Goal: Complete application form: Complete application form

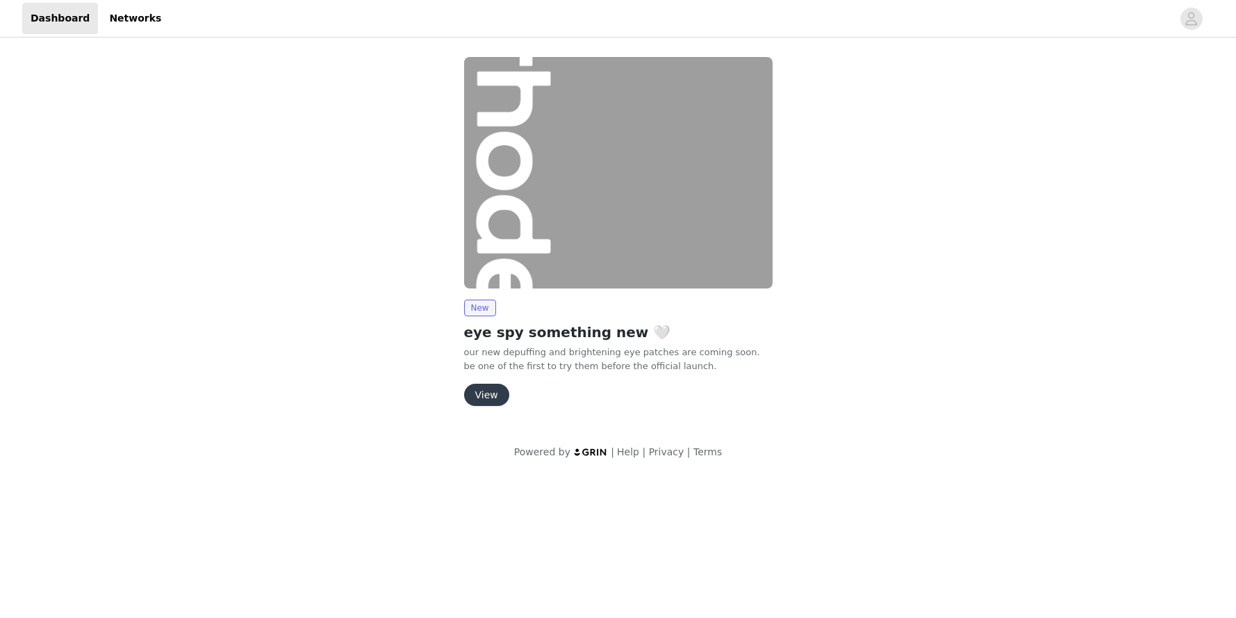
click at [488, 390] on button "View" at bounding box center [486, 395] width 45 height 22
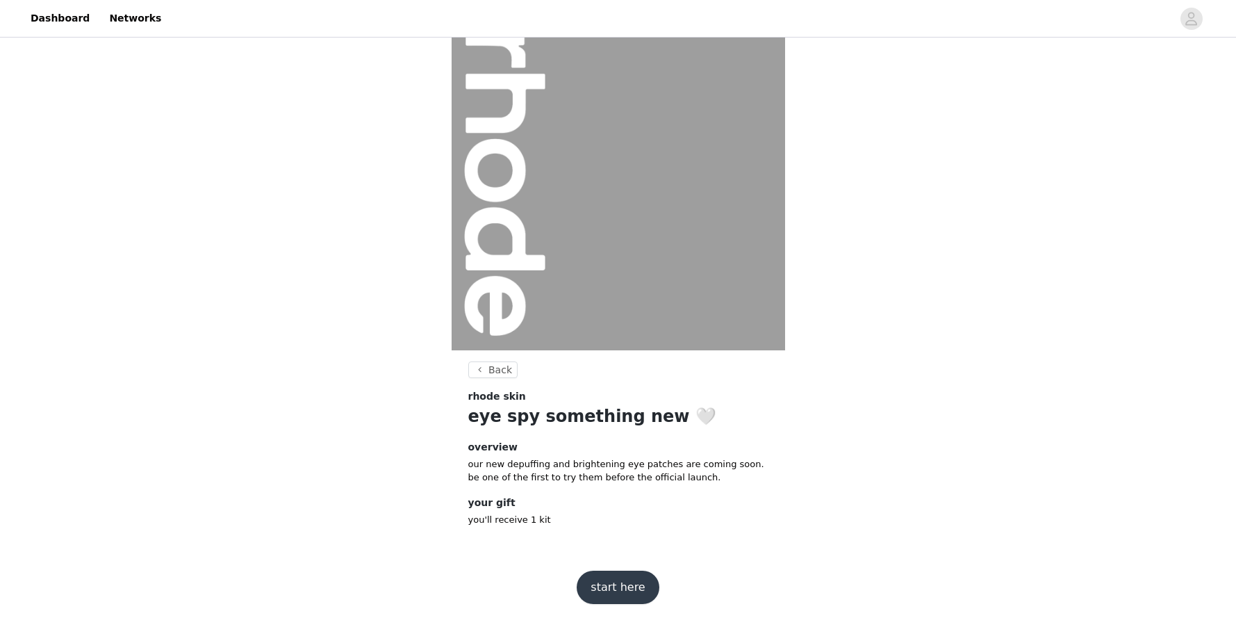
scroll to position [26, 0]
click at [615, 584] on button "start here" at bounding box center [618, 585] width 82 height 33
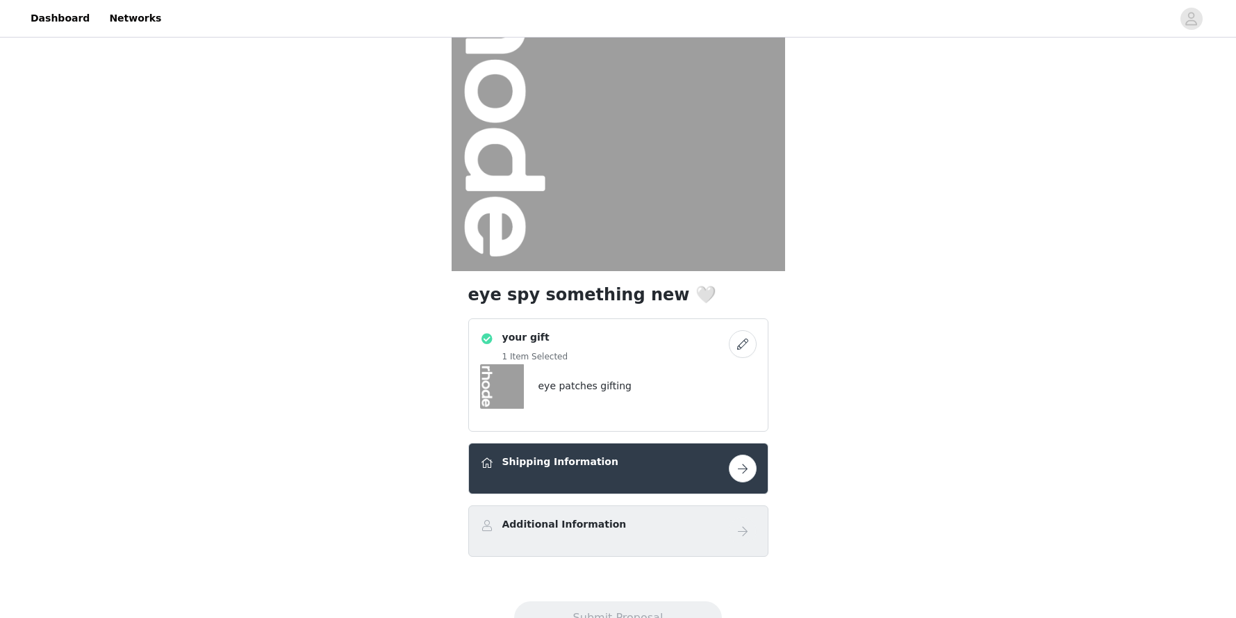
scroll to position [160, 0]
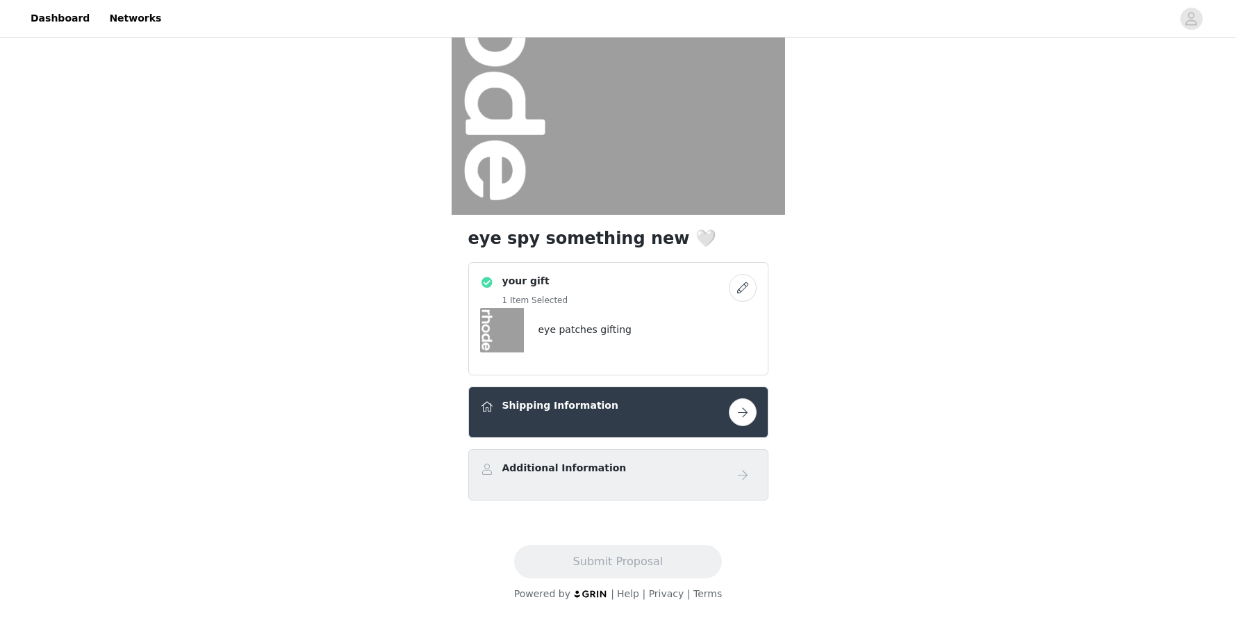
click at [746, 409] on button "button" at bounding box center [743, 412] width 28 height 28
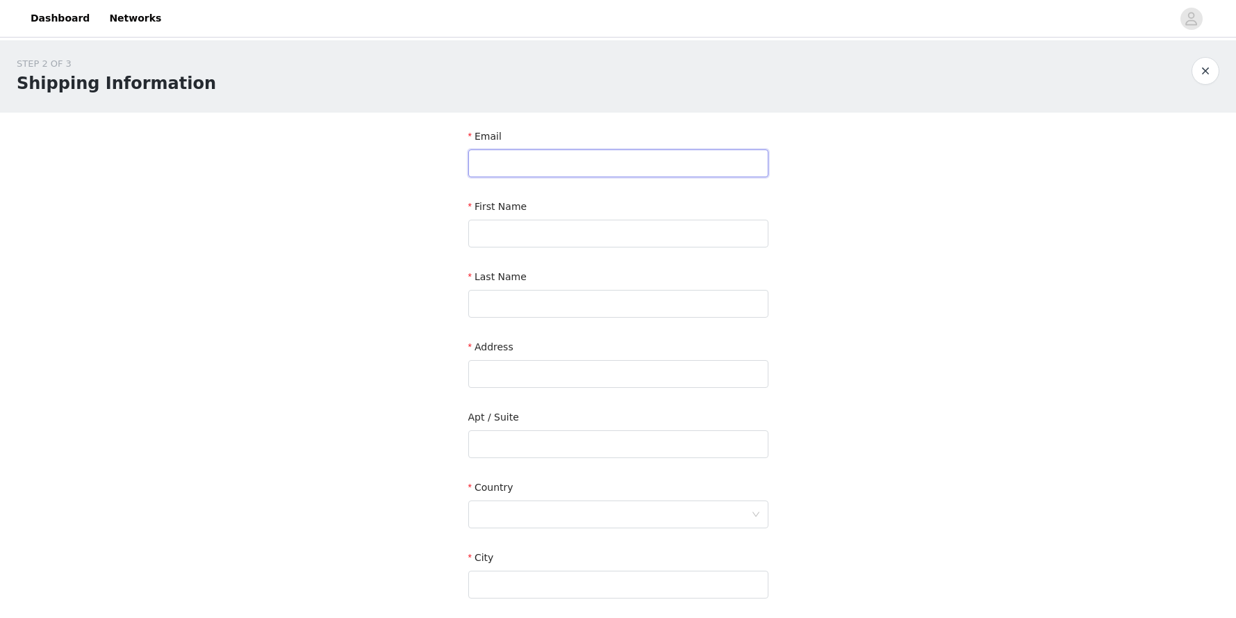
click at [535, 165] on input "text" at bounding box center [618, 163] width 300 height 28
type input "[EMAIL_ADDRESS][DOMAIN_NAME]"
type input "Venetia"
type input "Alia"
type input "Ford Models"
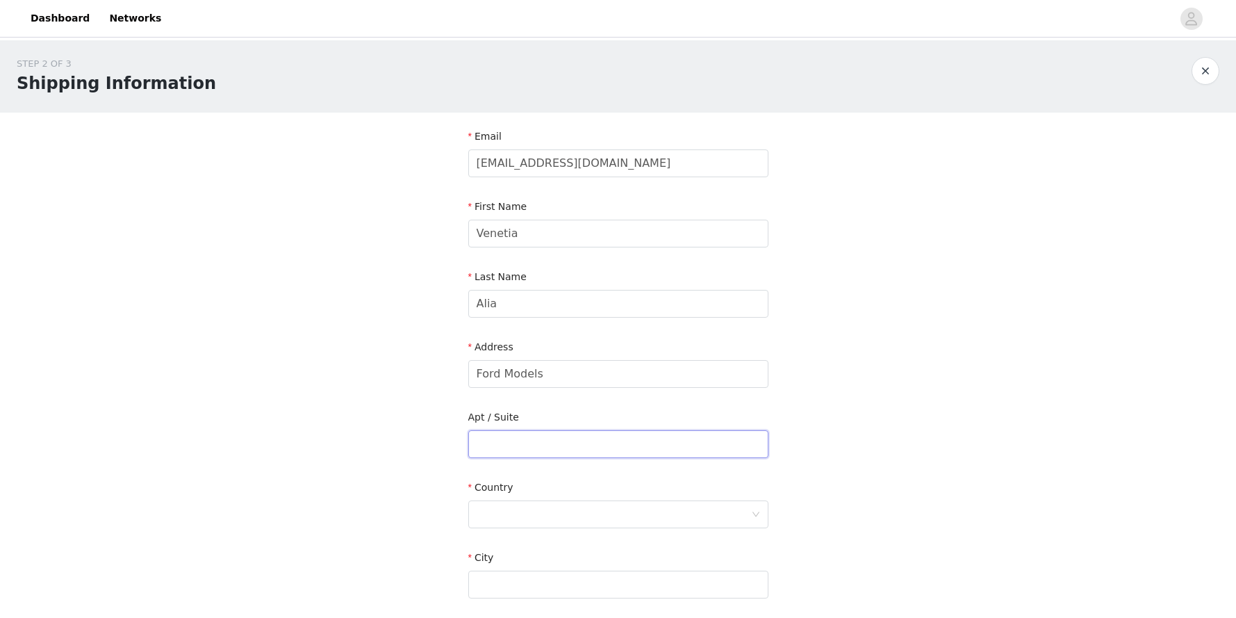
type input "[STREET_ADDRESS]"
type input "[US_STATE]"
type input "10010"
type input "3015203951"
click at [550, 234] on input "Venetia" at bounding box center [618, 234] width 300 height 28
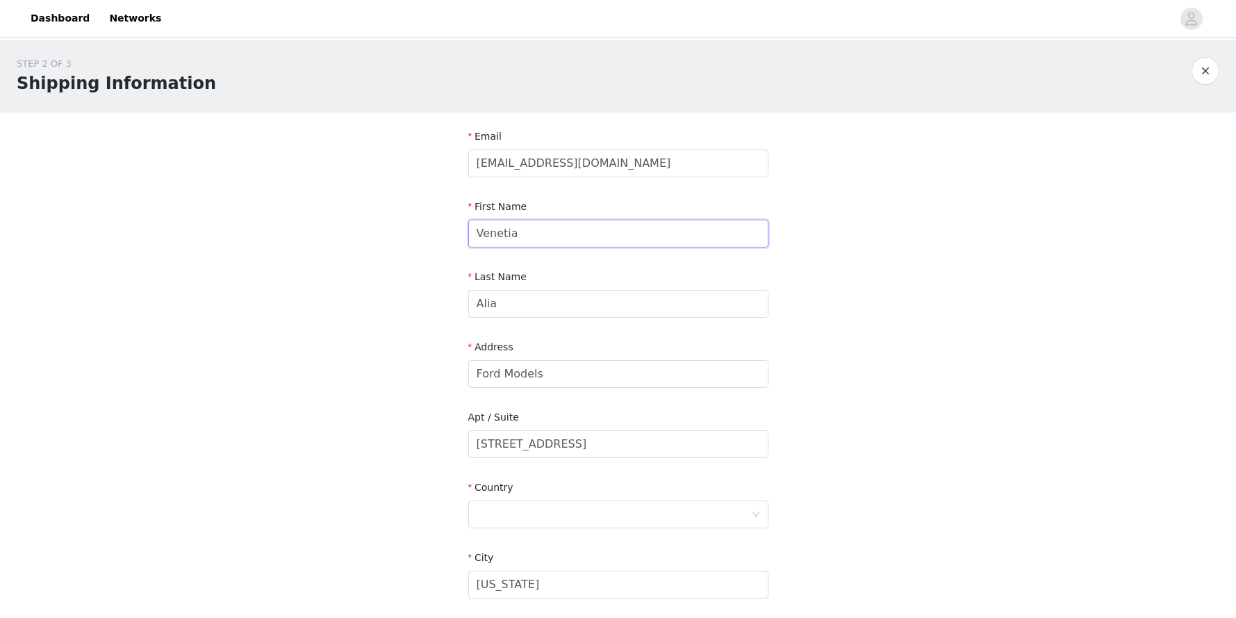
click at [550, 234] on input "Venetia" at bounding box center [618, 234] width 300 height 28
type input "A"
click at [545, 230] on input "[PERSON_NAME] c/o" at bounding box center [618, 234] width 300 height 28
click at [567, 232] on input "[PERSON_NAME] c/o" at bounding box center [618, 234] width 300 height 28
type input "[PERSON_NAME]"
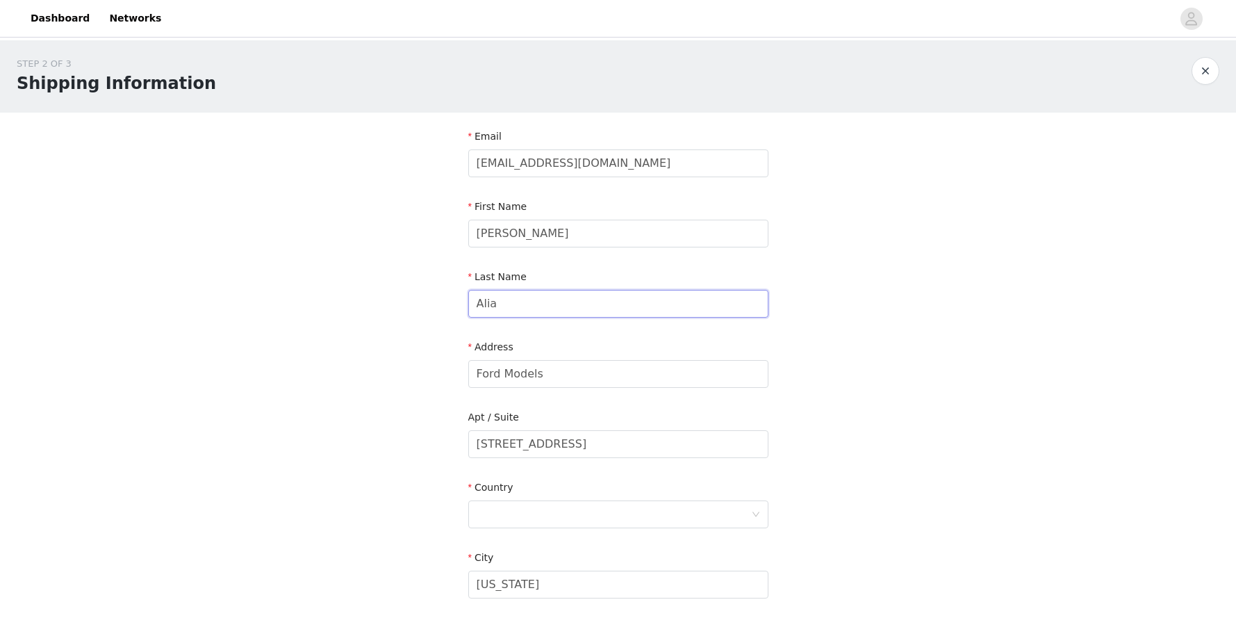
click at [534, 302] on input "Alia" at bounding box center [618, 304] width 300 height 28
type input "[PERSON_NAME]"
drag, startPoint x: 554, startPoint y: 236, endPoint x: 497, endPoint y: 236, distance: 57.0
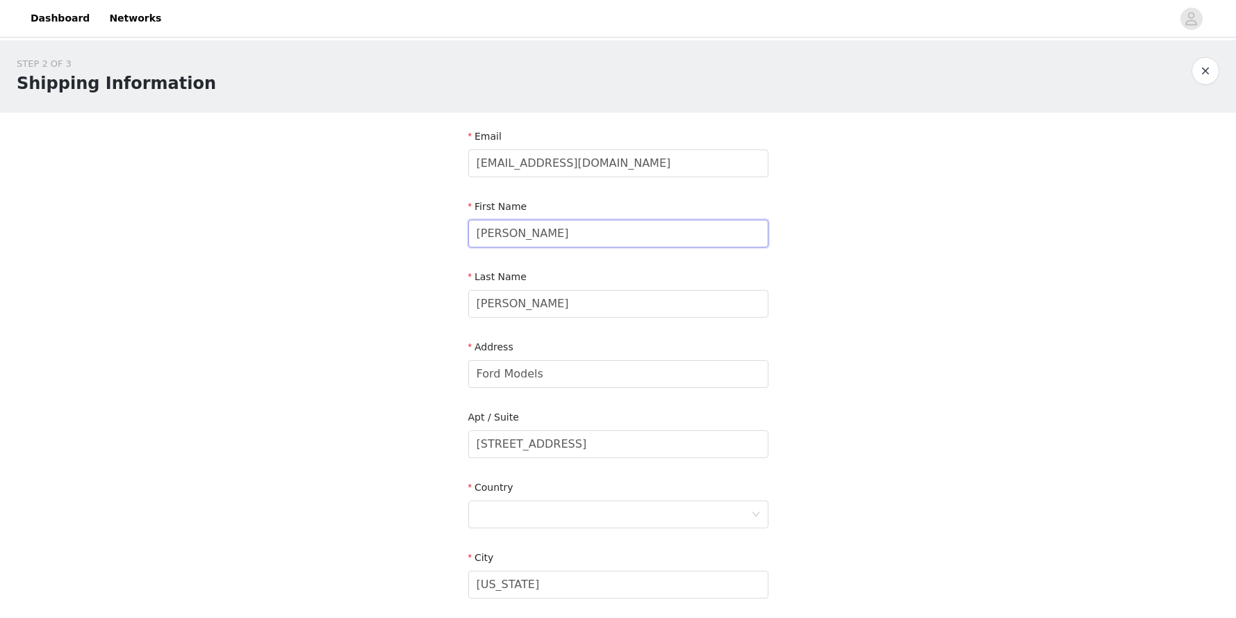
click at [497, 236] on input "[PERSON_NAME]" at bounding box center [618, 234] width 300 height 28
type input "[PERSON_NAME]"
click at [550, 375] on input "Ford Models" at bounding box center [618, 374] width 300 height 28
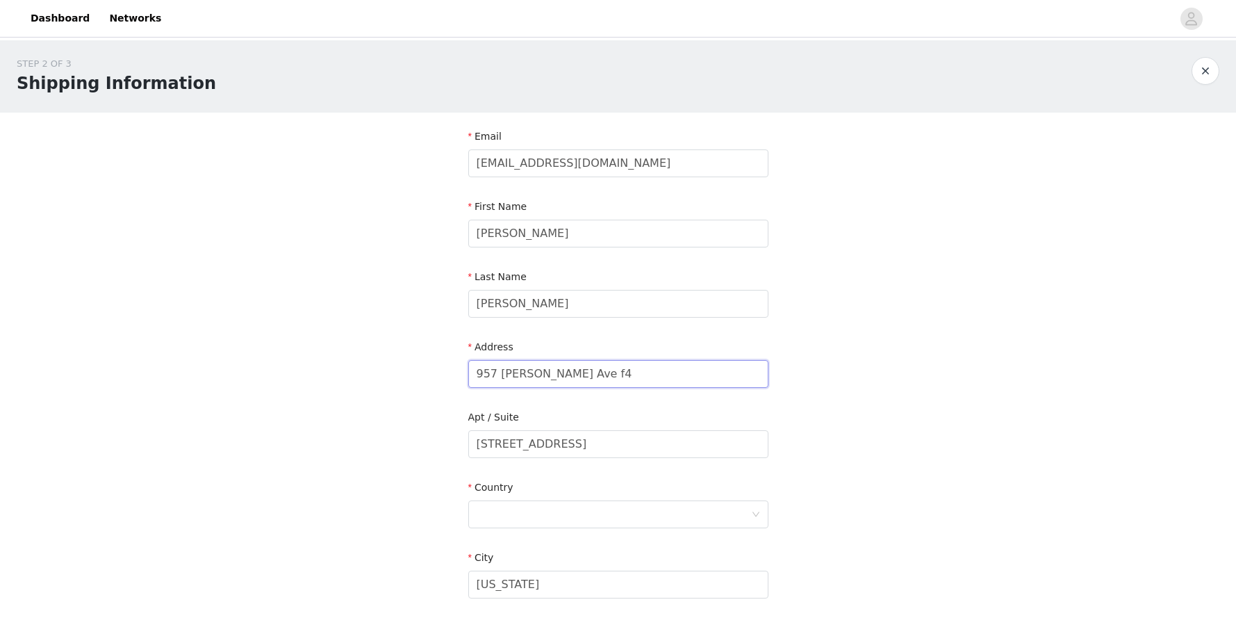
click at [564, 378] on input "957 [PERSON_NAME] Ave f4" at bounding box center [618, 374] width 300 height 28
type input "957 [PERSON_NAME] Ave F4"
click at [918, 352] on div "STEP 2 OF 3 Shipping Information Email [EMAIL_ADDRESS][DOMAIN_NAME] First Name …" at bounding box center [618, 408] width 1236 height 737
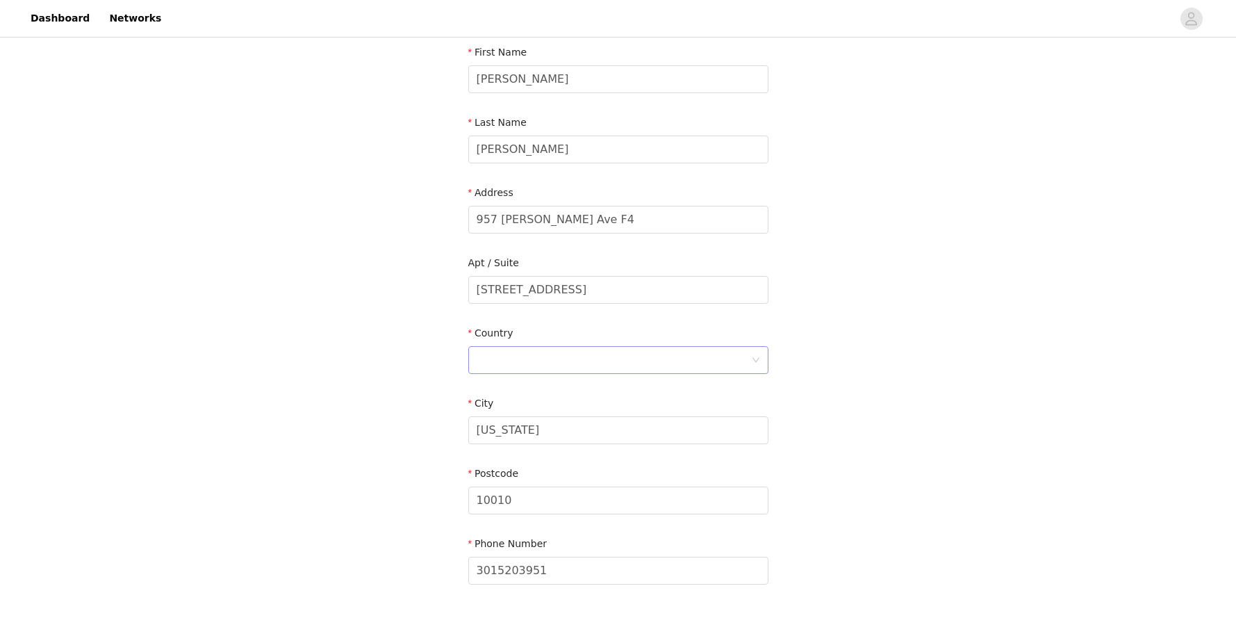
scroll to position [162, 0]
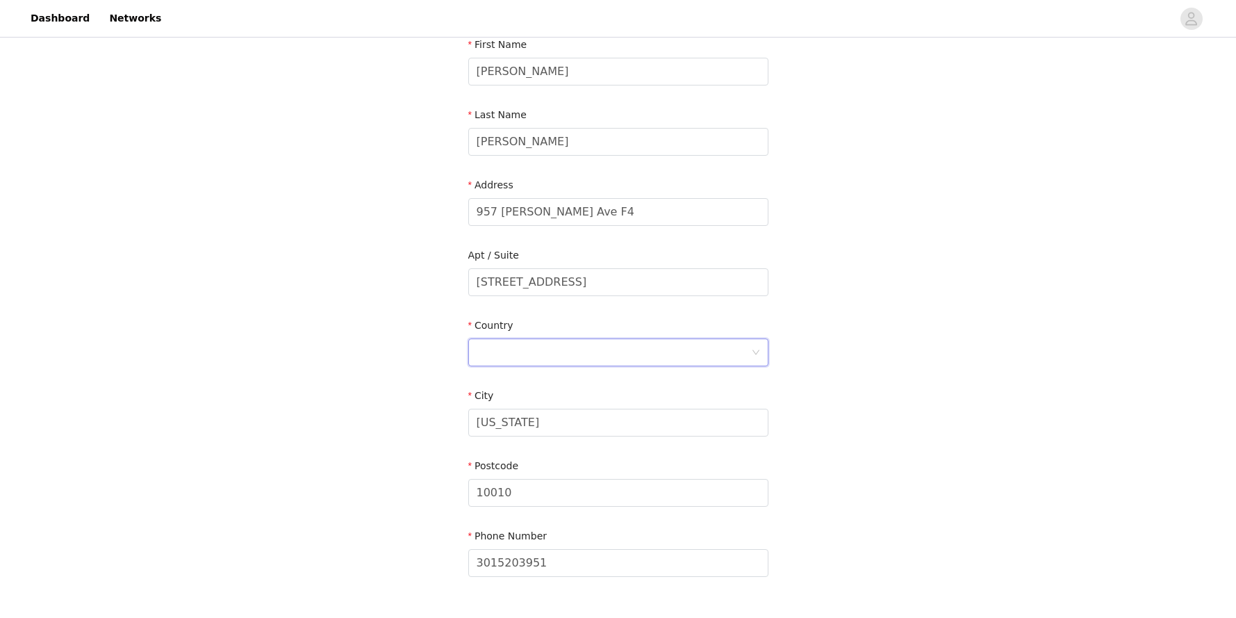
drag, startPoint x: 593, startPoint y: 354, endPoint x: 608, endPoint y: 313, distance: 43.8
click at [593, 354] on div at bounding box center [614, 352] width 274 height 26
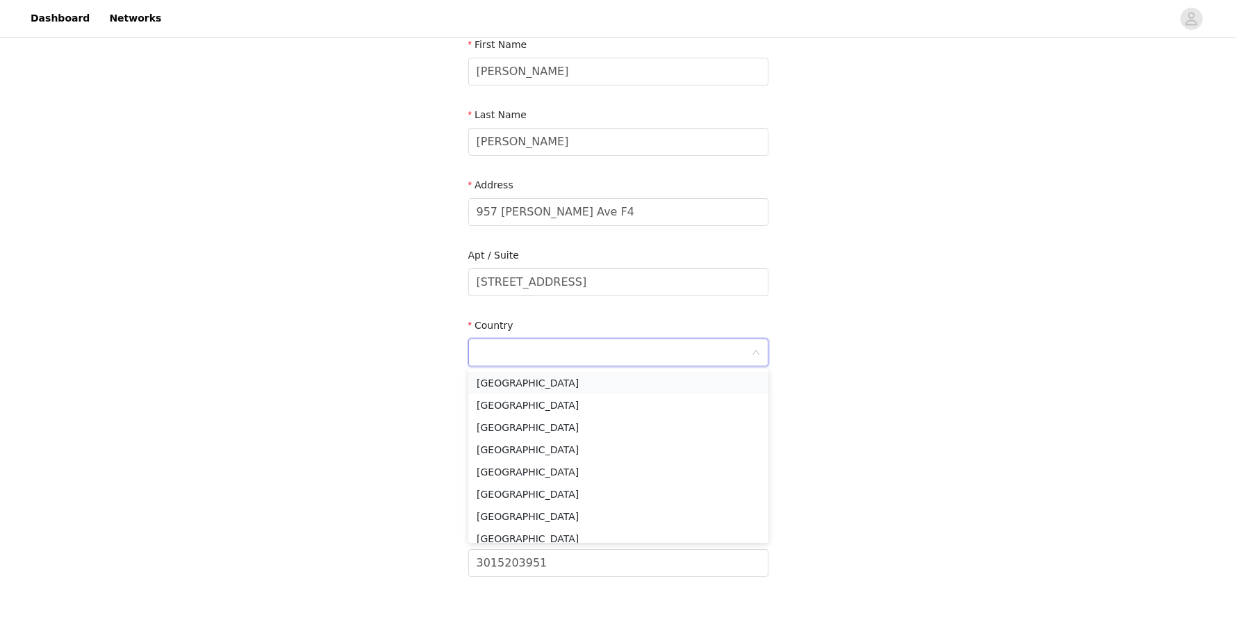
drag, startPoint x: 590, startPoint y: 380, endPoint x: 664, endPoint y: 377, distance: 74.4
click at [590, 380] on li "[GEOGRAPHIC_DATA]" at bounding box center [618, 383] width 300 height 22
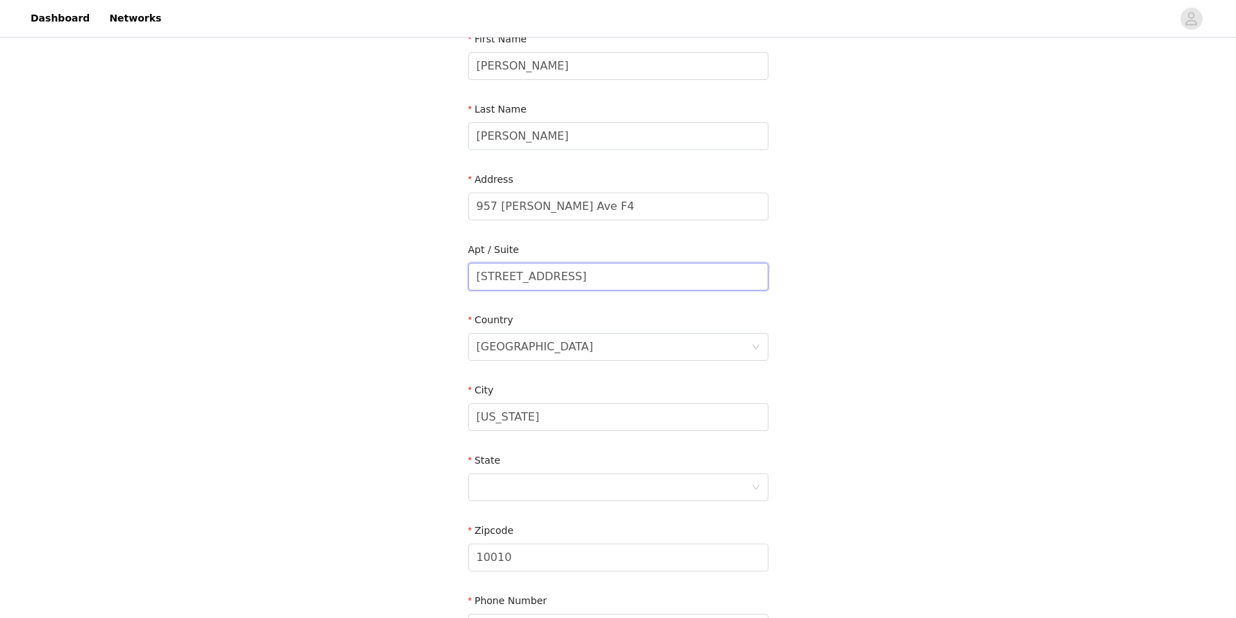
click at [598, 279] on input "[STREET_ADDRESS]" at bounding box center [618, 277] width 300 height 28
click at [598, 279] on input "[STREET_ADDRESS]" at bounding box center [618, 278] width 300 height 28
type input "F4"
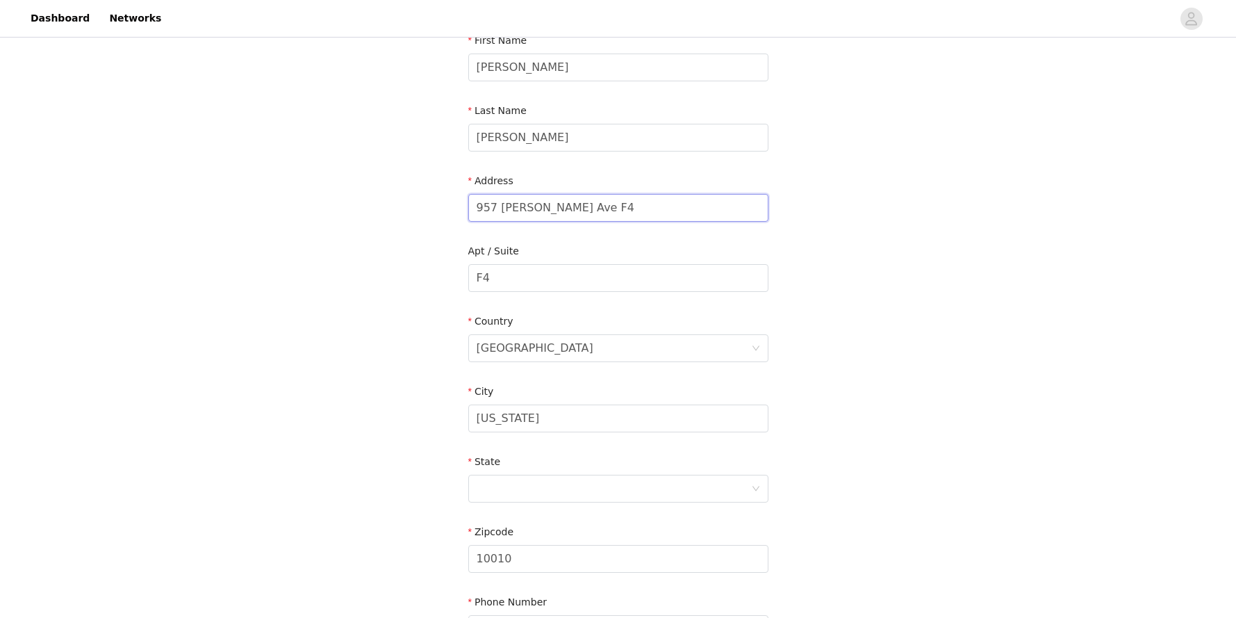
drag, startPoint x: 627, startPoint y: 209, endPoint x: 557, endPoint y: 211, distance: 69.5
click at [558, 211] on input "957 [PERSON_NAME] Ave F4" at bounding box center [618, 208] width 300 height 28
type input "[GEOGRAPHIC_DATA][PERSON_NAME] F"
drag, startPoint x: 866, startPoint y: 293, endPoint x: 823, endPoint y: 302, distance: 44.0
click at [866, 293] on div "STEP 2 OF 3 Shipping Information Email [EMAIL_ADDRESS][DOMAIN_NAME] First Name …" at bounding box center [618, 277] width 1236 height 807
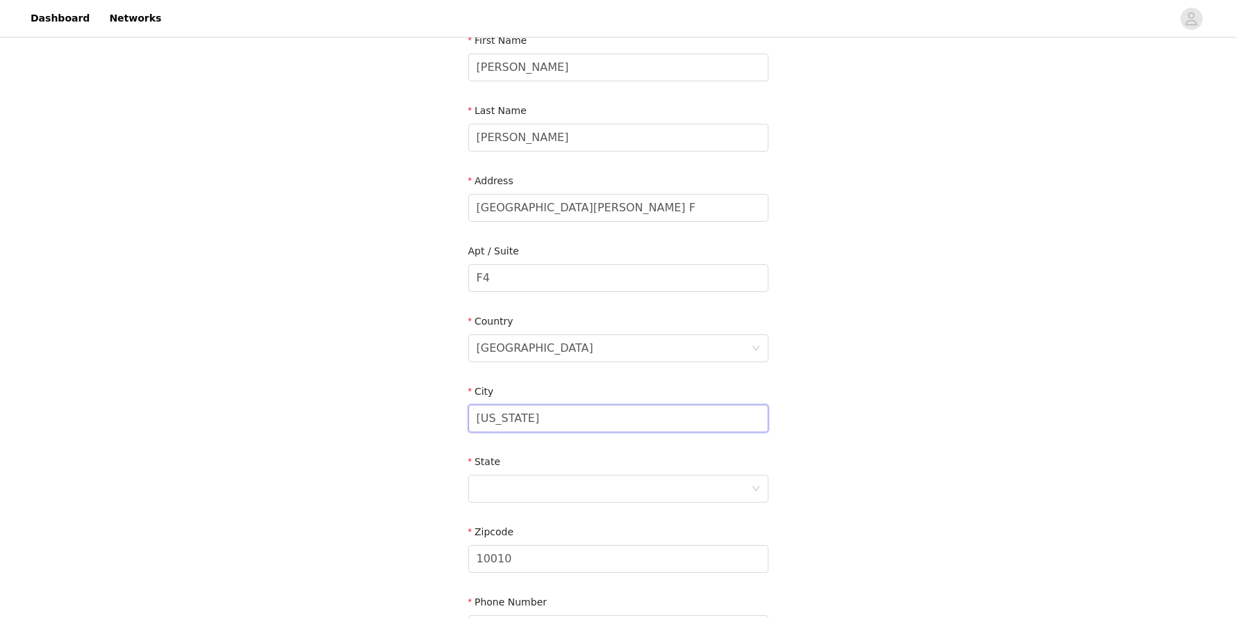
click at [572, 419] on input "[US_STATE]" at bounding box center [618, 418] width 300 height 28
click at [507, 422] on input "[US_STATE]" at bounding box center [618, 418] width 300 height 28
type input "[GEOGRAPHIC_DATA]"
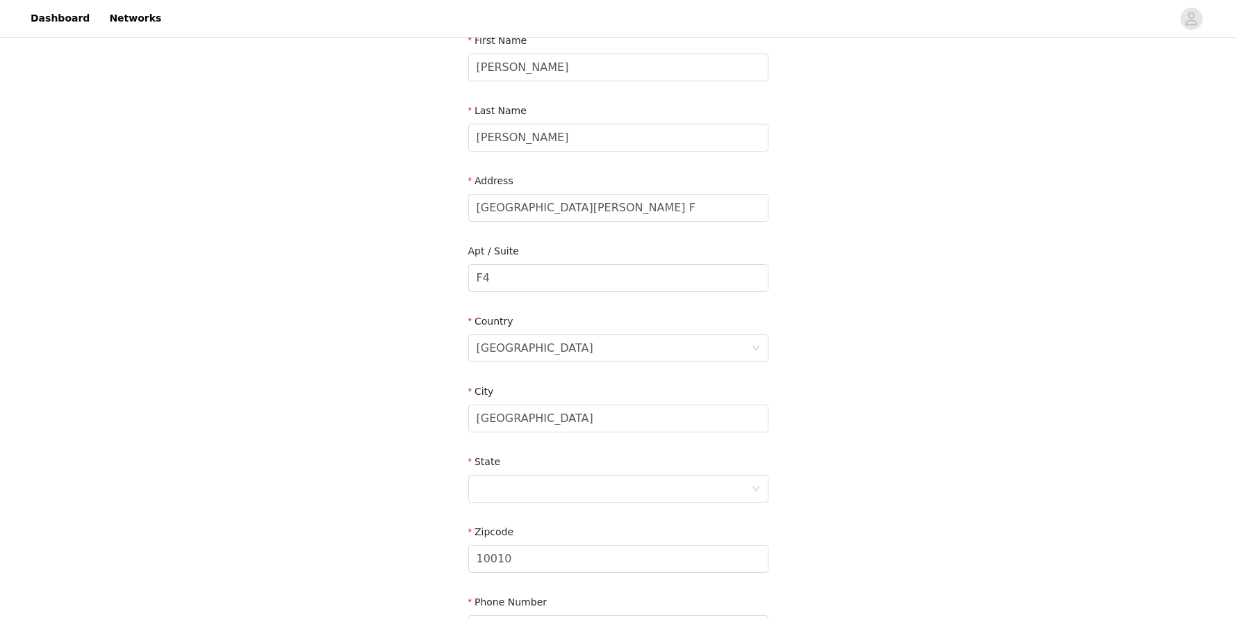
click at [941, 371] on div "STEP 2 OF 3 Shipping Information Email [EMAIL_ADDRESS][DOMAIN_NAME] First Name …" at bounding box center [618, 277] width 1236 height 807
click at [515, 484] on div at bounding box center [614, 488] width 274 height 26
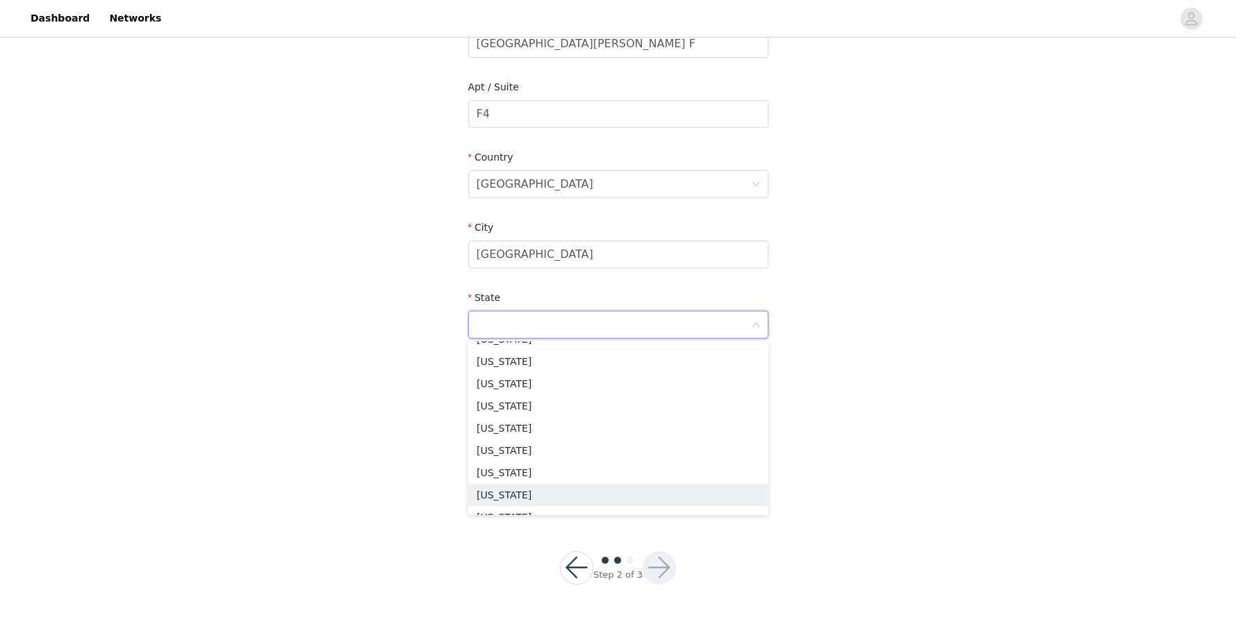
scroll to position [860, 0]
click at [522, 361] on li "[US_STATE]" at bounding box center [618, 362] width 300 height 22
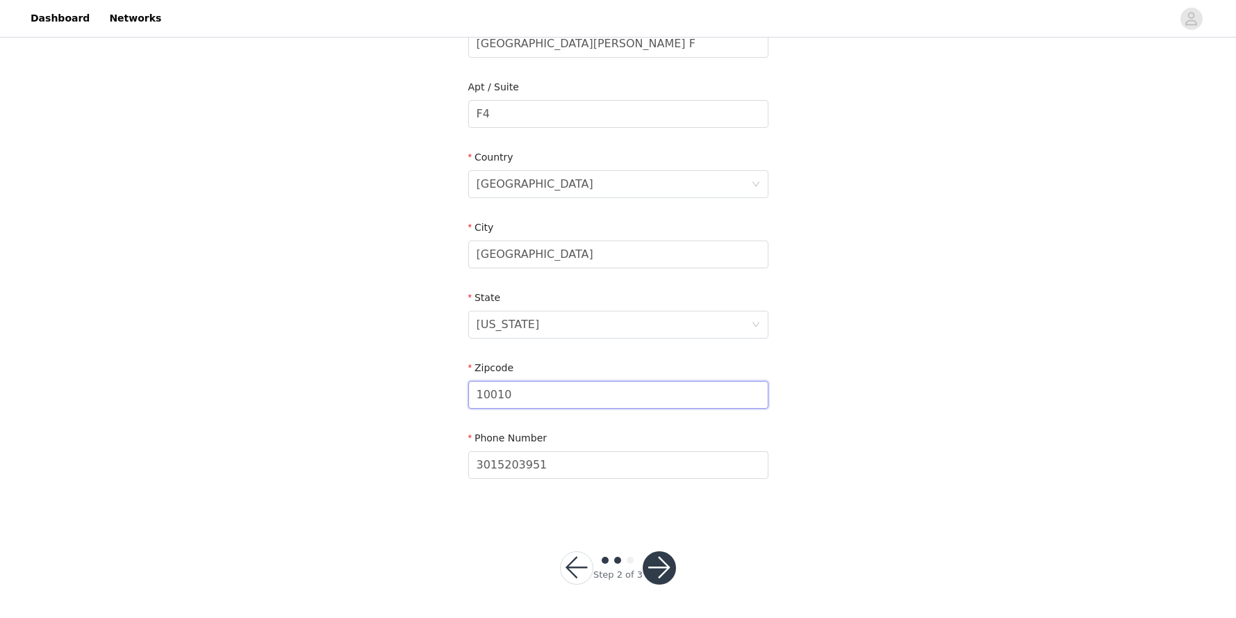
click at [556, 403] on input "10010" at bounding box center [618, 395] width 300 height 28
type input "11221"
drag, startPoint x: 1118, startPoint y: 330, endPoint x: 1079, endPoint y: 306, distance: 45.5
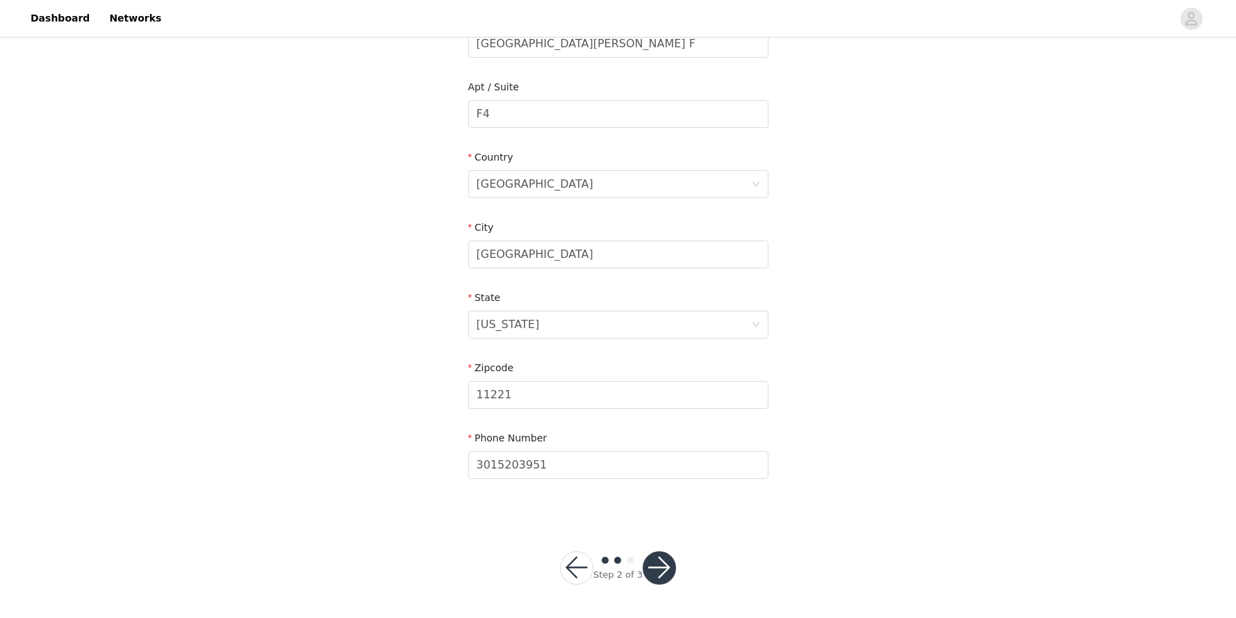
click at [1118, 330] on div "STEP 2 OF 3 Shipping Information Email [EMAIL_ADDRESS][DOMAIN_NAME] First Name …" at bounding box center [618, 113] width 1236 height 807
click at [663, 564] on button "button" at bounding box center [659, 567] width 33 height 33
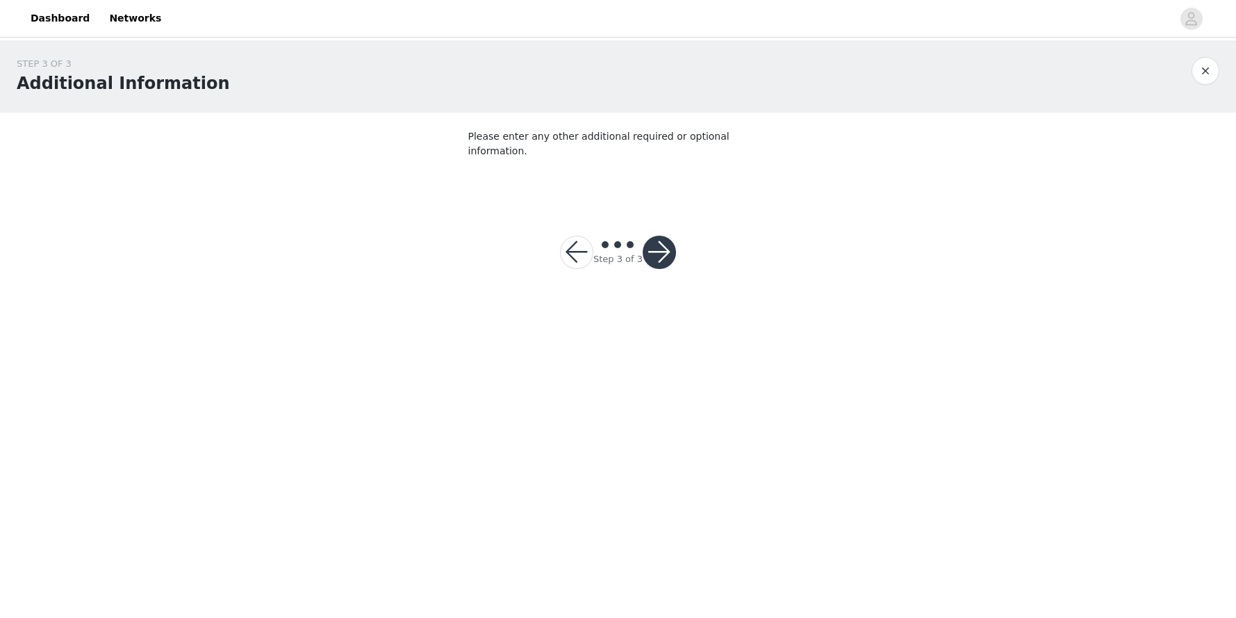
click at [655, 238] on button "button" at bounding box center [659, 252] width 33 height 33
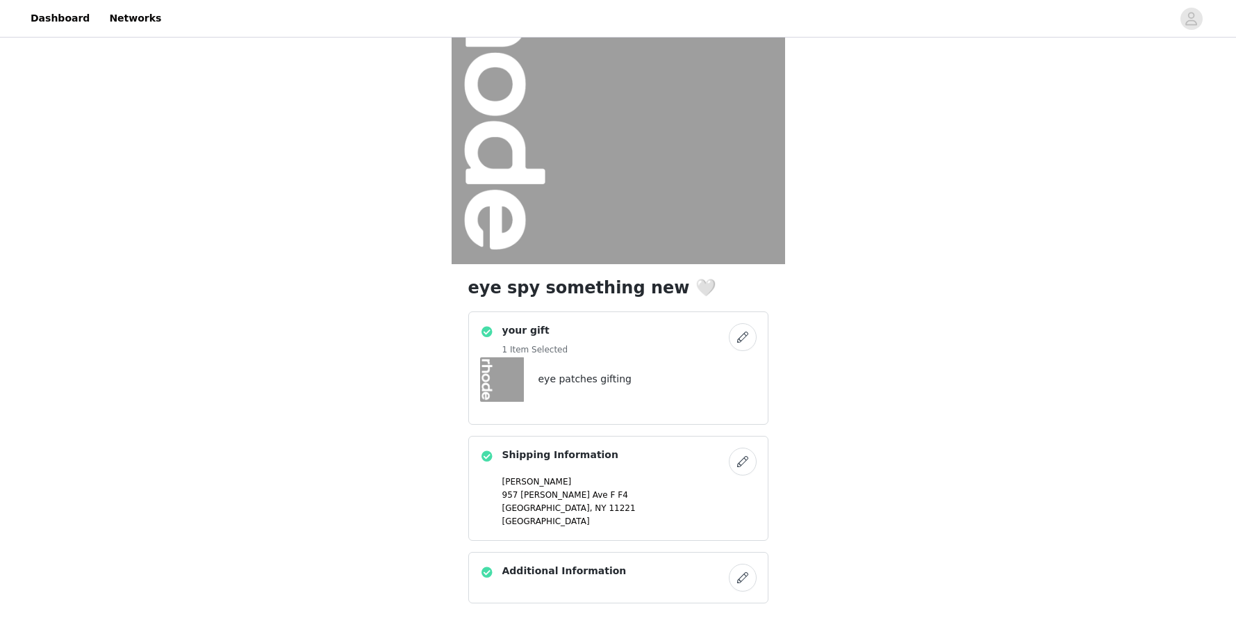
scroll to position [188, 0]
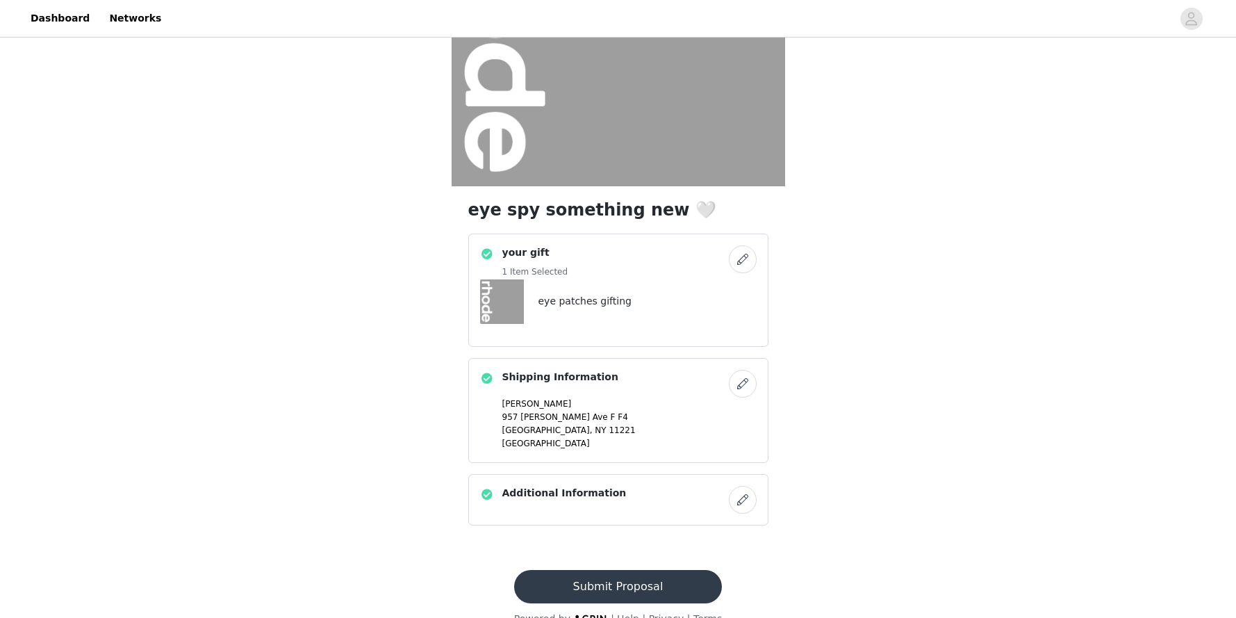
click at [743, 383] on button "button" at bounding box center [743, 384] width 28 height 28
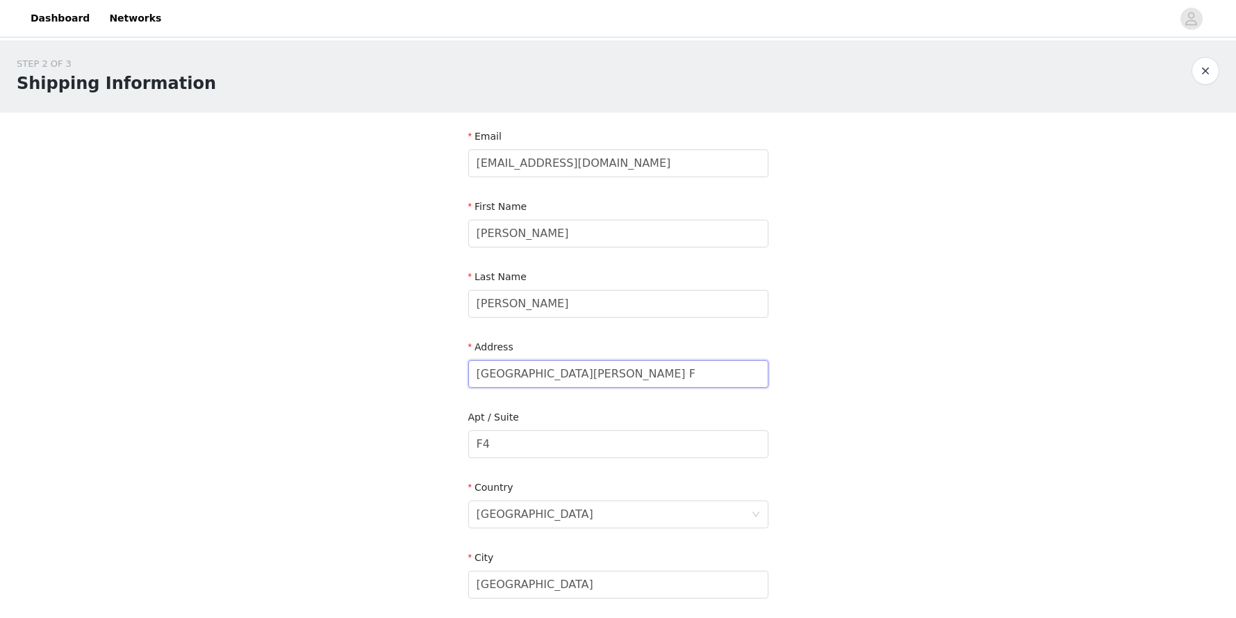
click at [602, 375] on input "[GEOGRAPHIC_DATA][PERSON_NAME] F" at bounding box center [618, 374] width 300 height 28
type input "[GEOGRAPHIC_DATA][PERSON_NAME]"
click at [1053, 349] on div "STEP 2 OF 3 Shipping Information Email [EMAIL_ADDRESS][DOMAIN_NAME] First Name …" at bounding box center [618, 443] width 1236 height 807
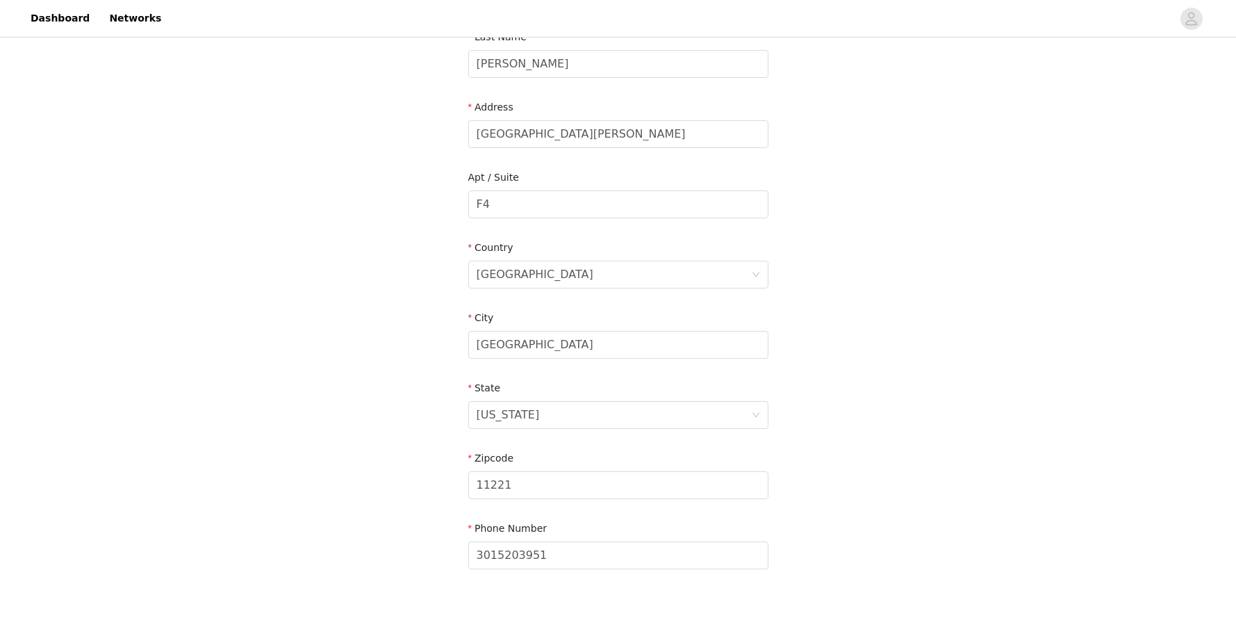
scroll to position [330, 0]
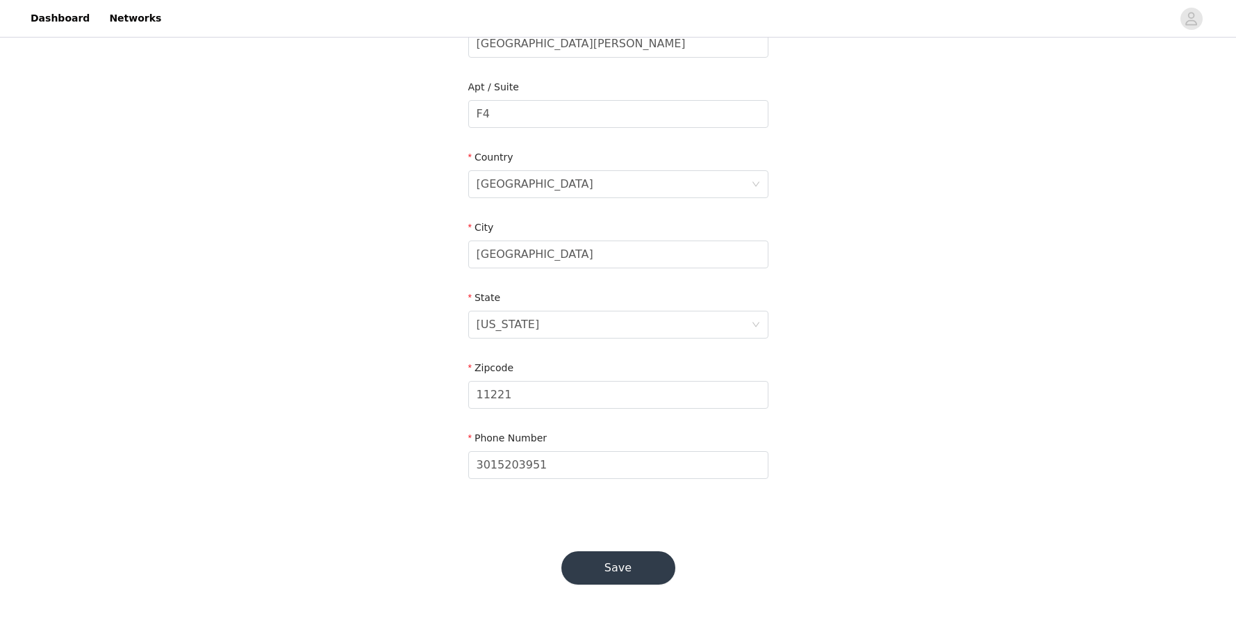
click at [636, 570] on button "Save" at bounding box center [618, 567] width 114 height 33
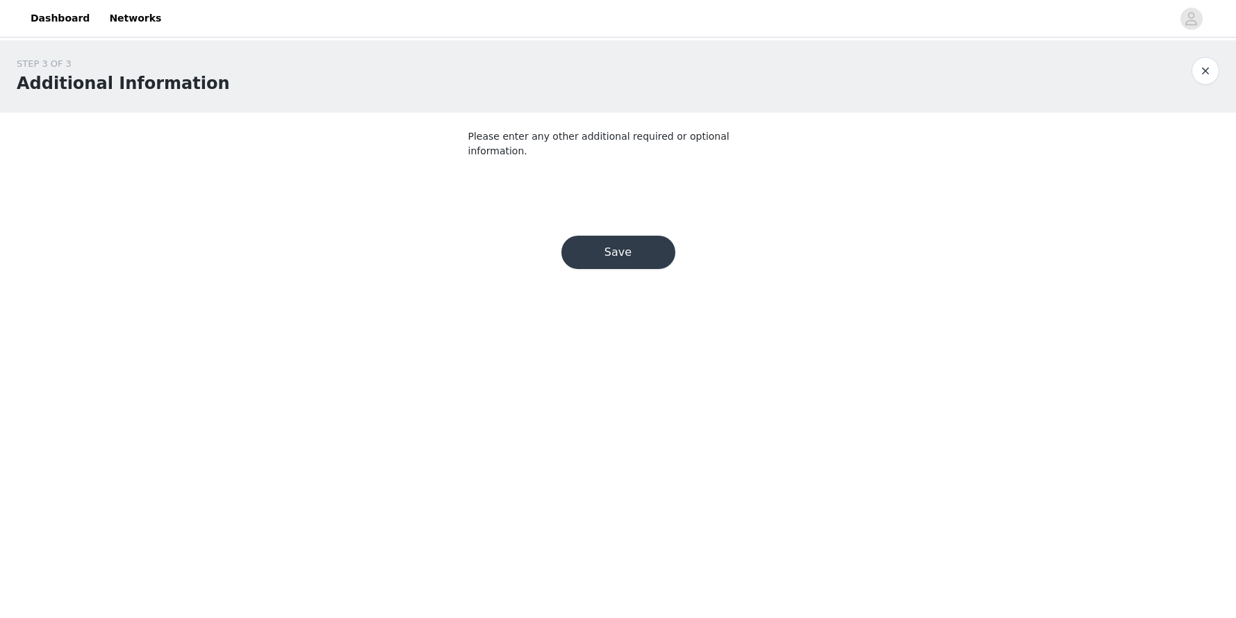
click at [638, 237] on button "Save" at bounding box center [618, 252] width 114 height 33
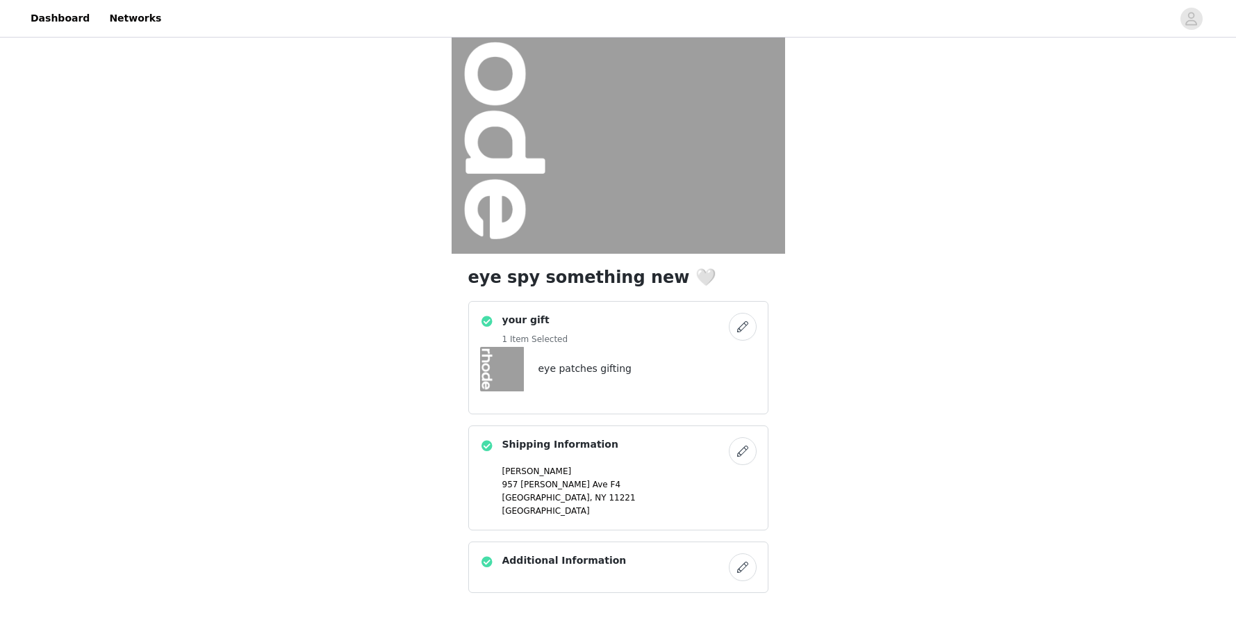
scroll to position [213, 0]
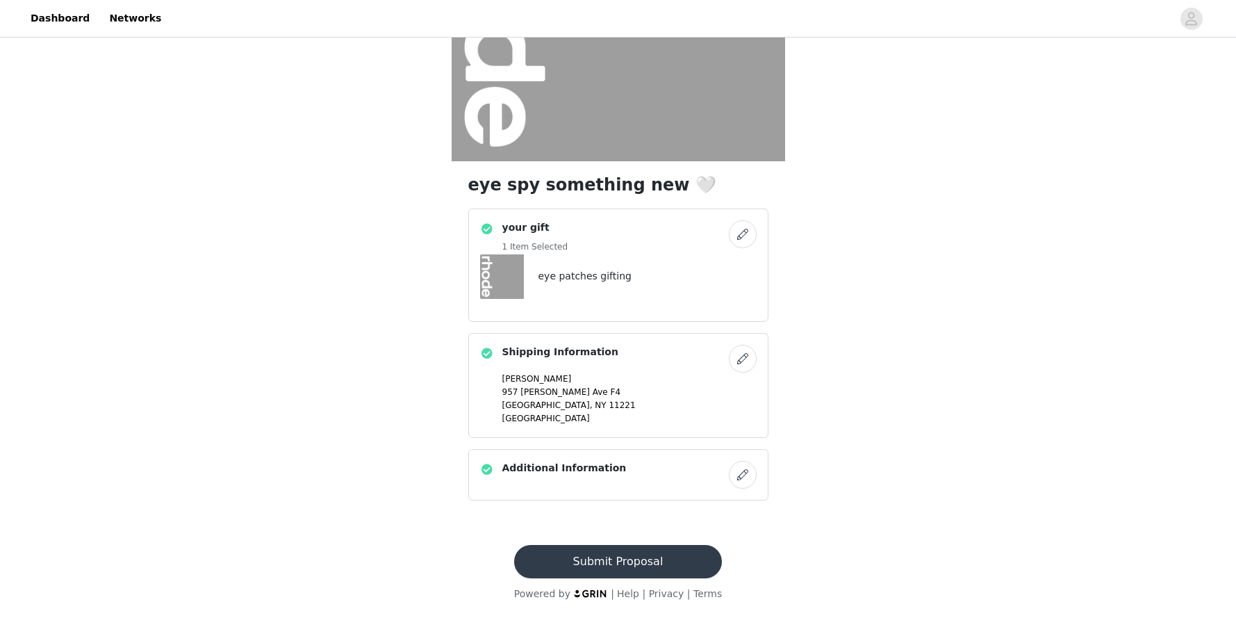
click at [649, 566] on button "Submit Proposal" at bounding box center [618, 561] width 208 height 33
